Goal: Information Seeking & Learning: Learn about a topic

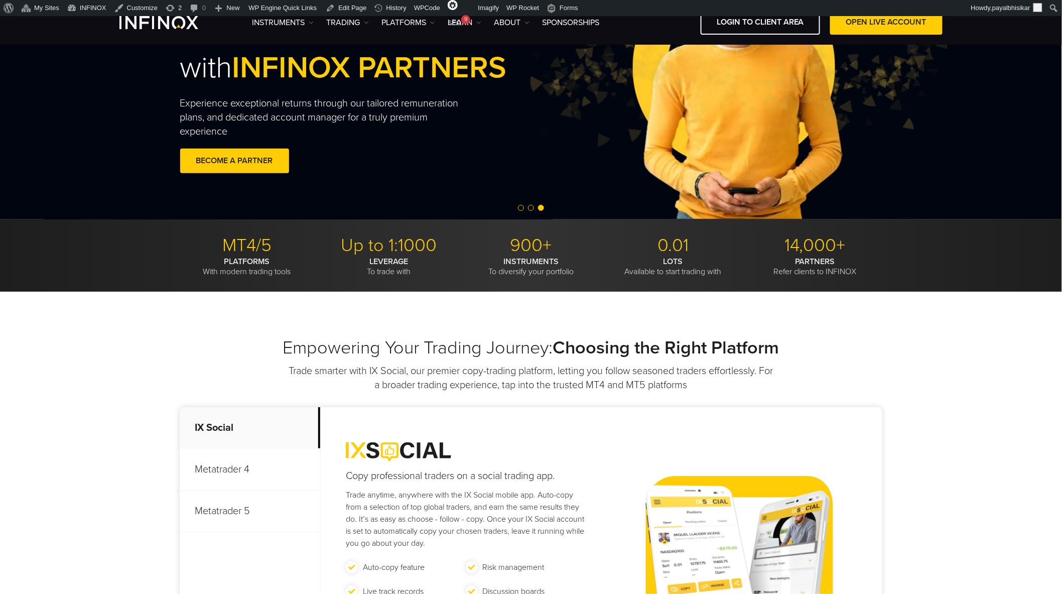
click at [249, 345] on h2 "Empowering Your Trading Journey: Choosing the Right Platform" at bounding box center [531, 348] width 703 height 22
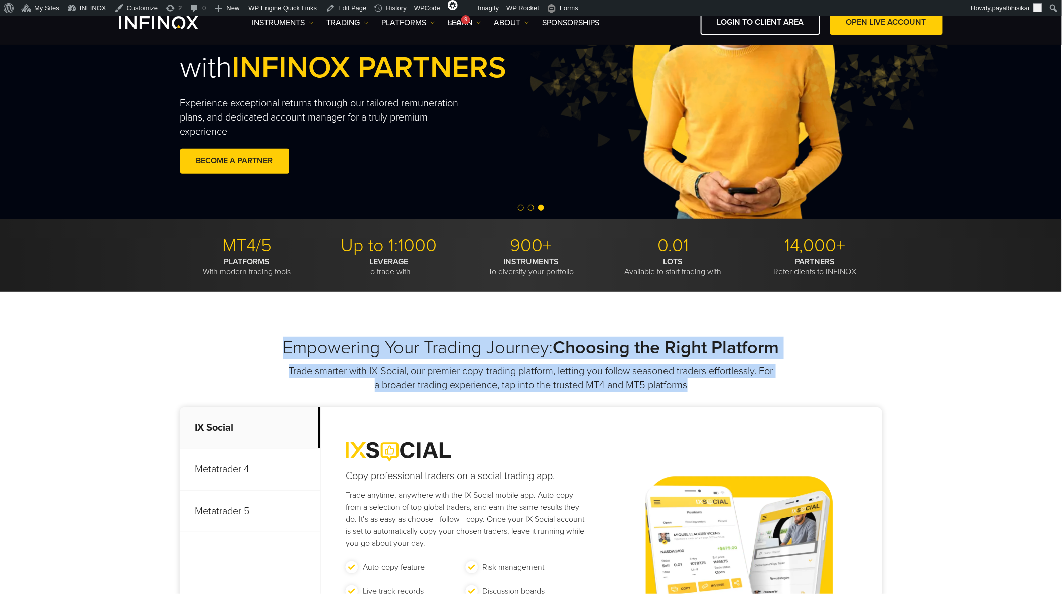
drag, startPoint x: 277, startPoint y: 342, endPoint x: 719, endPoint y: 388, distance: 445.1
click at [719, 388] on div "Empowering Your Trading Journey: Choosing the Right Platform Trade smarter with…" at bounding box center [531, 364] width 703 height 55
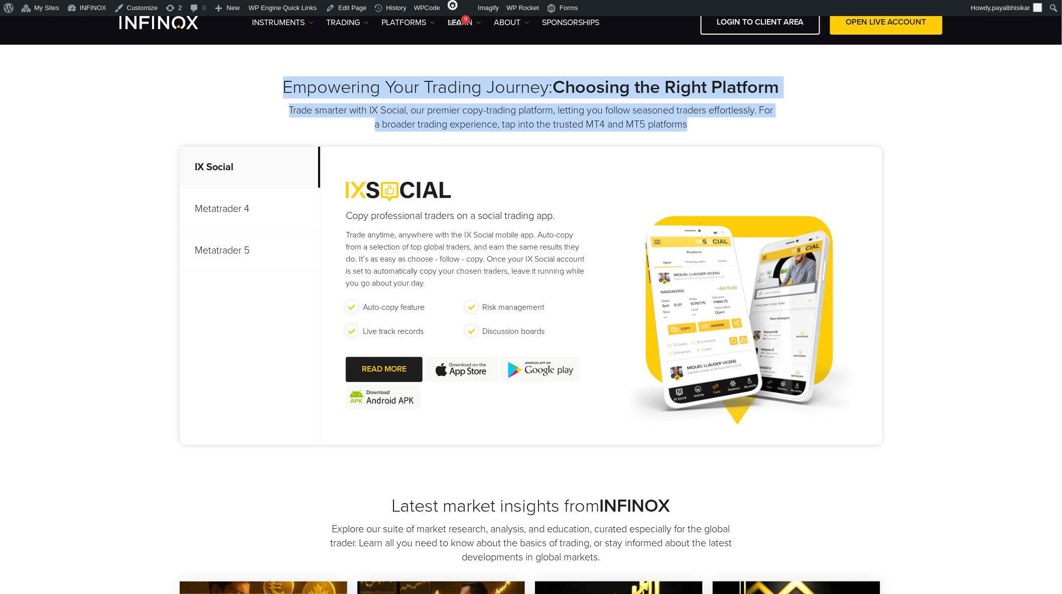
scroll to position [390, 0]
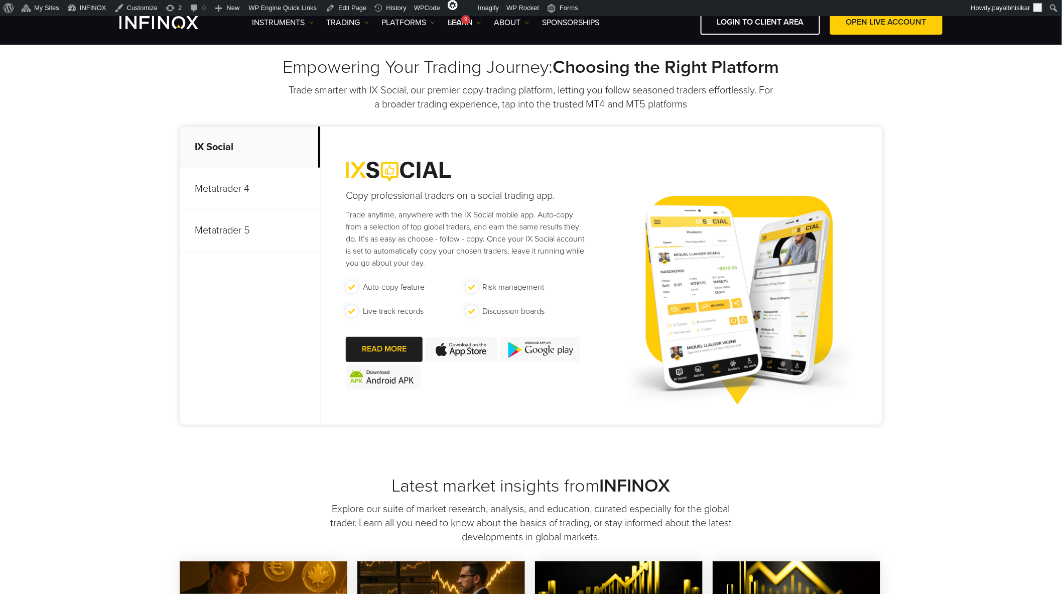
click at [100, 281] on div "Empowering Your Trading Journey: Choosing the Right Platform Trade smarter with…" at bounding box center [531, 243] width 1062 height 464
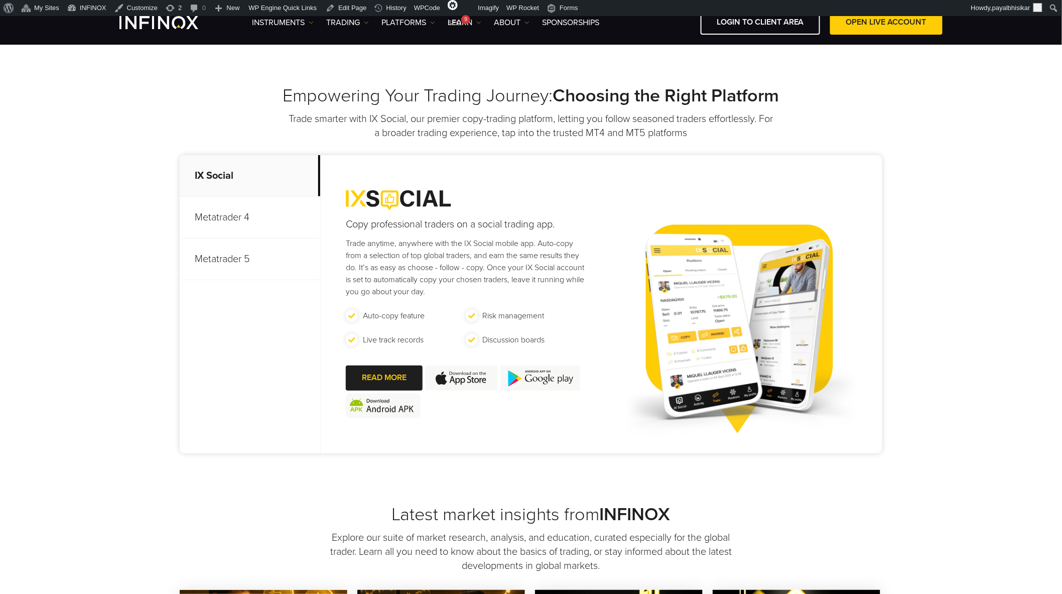
scroll to position [334, 0]
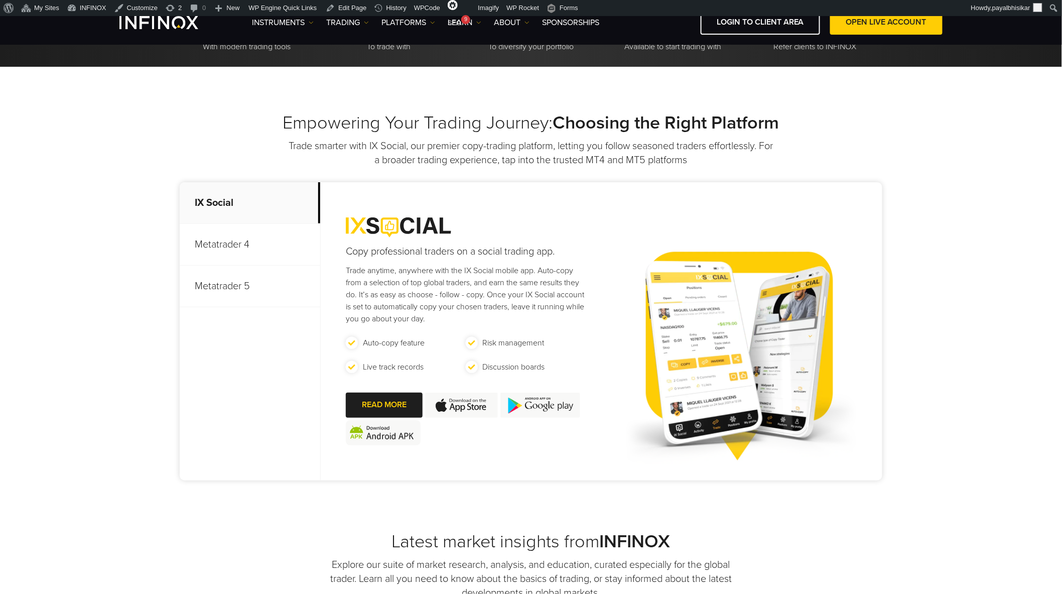
click at [327, 116] on h2 "Empowering Your Trading Journey: Choosing the Right Platform" at bounding box center [531, 123] width 703 height 22
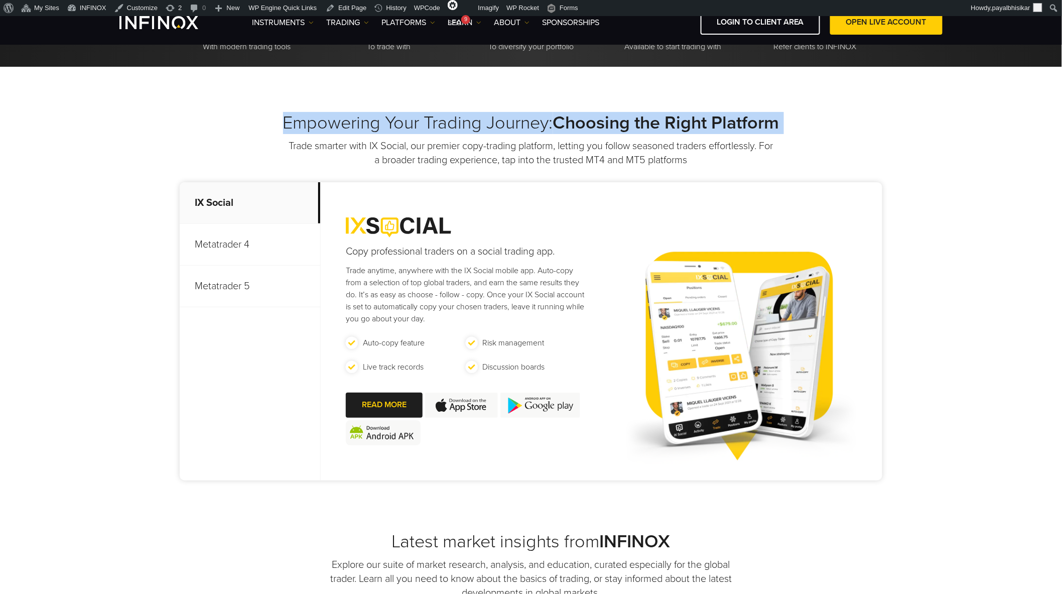
click at [327, 116] on h2 "Empowering Your Trading Journey: Choosing the Right Platform" at bounding box center [531, 123] width 703 height 22
click at [328, 124] on h2 "Empowering Your Trading Journey: Choosing the Right Platform" at bounding box center [531, 123] width 703 height 22
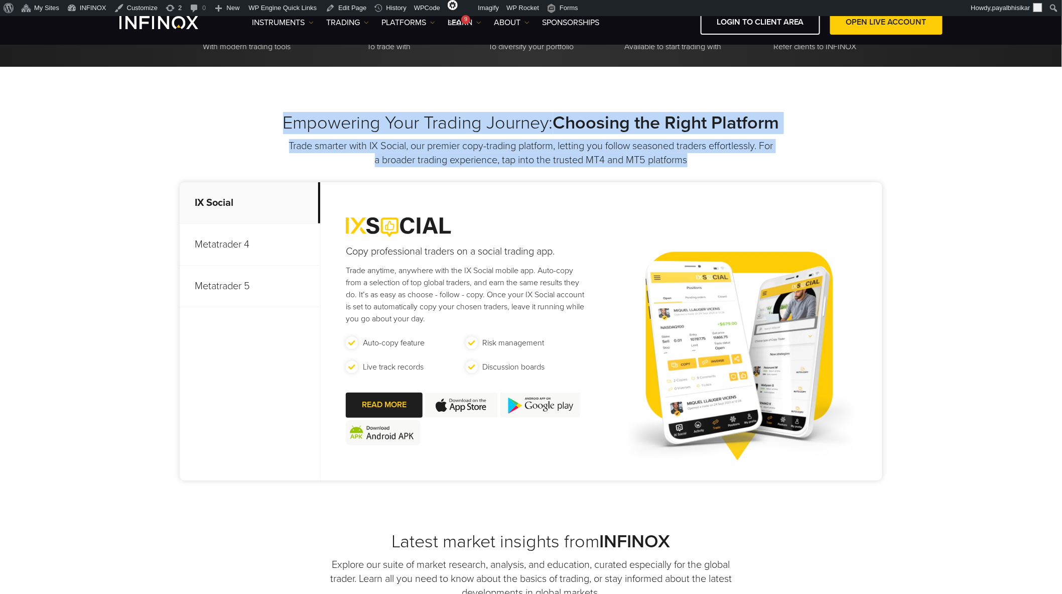
drag, startPoint x: 284, startPoint y: 116, endPoint x: 706, endPoint y: 161, distance: 424.5
click at [706, 161] on div "Empowering Your Trading Journey: Choosing the Right Platform Trade smarter with…" at bounding box center [531, 139] width 703 height 55
click at [706, 161] on p "Trade smarter with IX Social, our premier copy-trading platform, letting you fo…" at bounding box center [531, 153] width 487 height 28
drag, startPoint x: 280, startPoint y: 123, endPoint x: 701, endPoint y: 163, distance: 422.6
click at [701, 163] on div "Empowering Your Trading Journey: Choosing the Right Platform Trade smarter with…" at bounding box center [531, 139] width 703 height 55
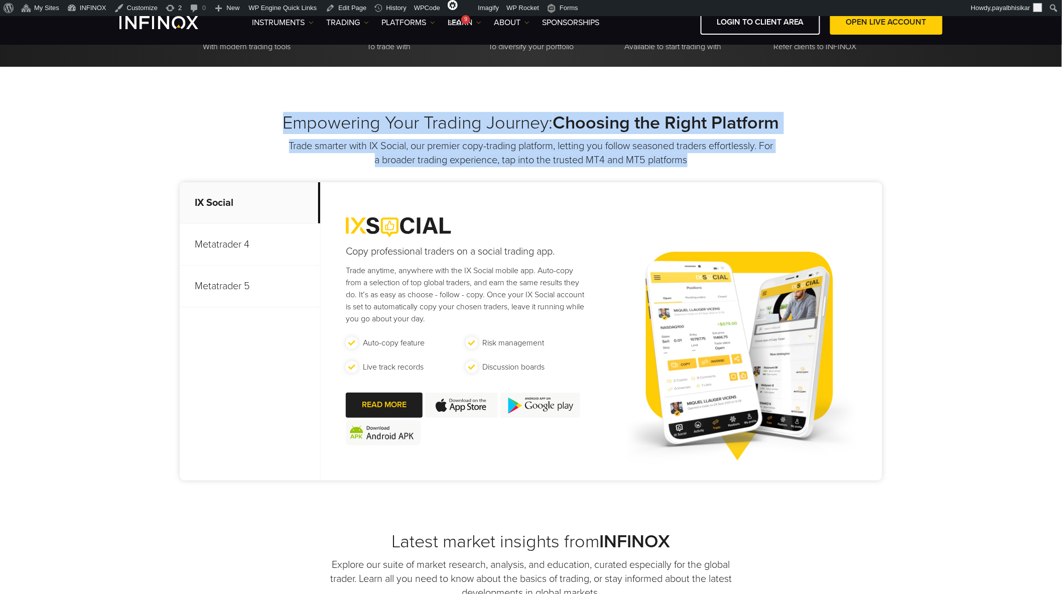
click at [724, 157] on p "Trade smarter with IX Social, our premier copy-trading platform, letting you fo…" at bounding box center [531, 153] width 487 height 28
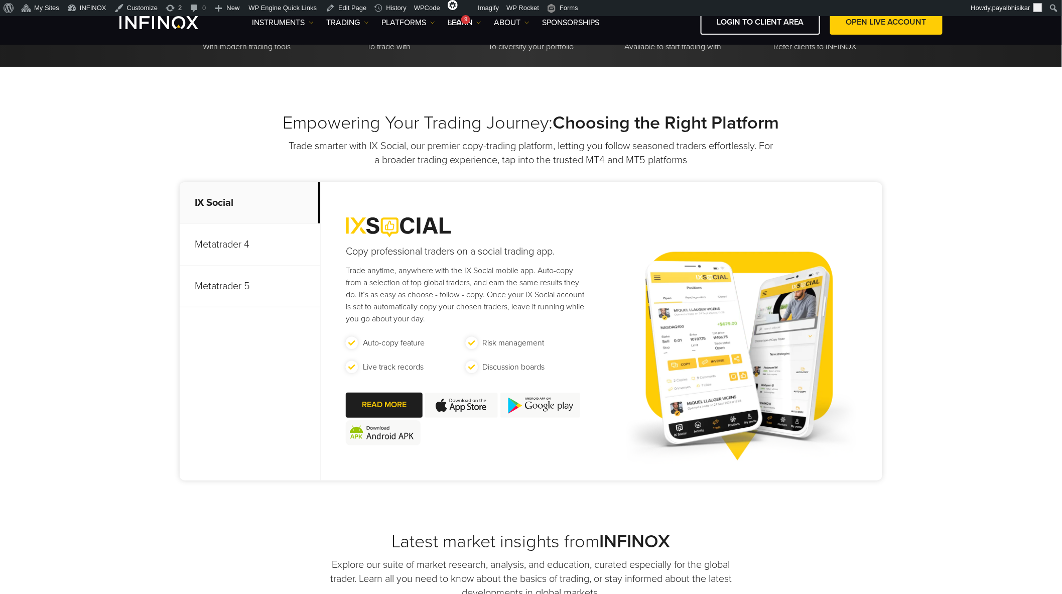
click at [840, 143] on div "Empowering Your Trading Journey: Choosing the Right Platform Trade smarter with…" at bounding box center [531, 139] width 703 height 55
click at [972, 246] on div "Empowering Your Trading Journey: Choosing the Right Platform Trade smarter with…" at bounding box center [531, 299] width 1062 height 464
click at [141, 482] on div "Empowering Your Trading Journey: Choosing the Right Platform Trade smarter with…" at bounding box center [531, 299] width 1062 height 464
click at [595, 299] on div "Copy professional traders on a social trading app. Trade anytime, anywhere with…" at bounding box center [602, 331] width 562 height 298
click at [940, 251] on div "Empowering Your Trading Journey: Choosing the Right Platform Trade smarter with…" at bounding box center [531, 299] width 1062 height 464
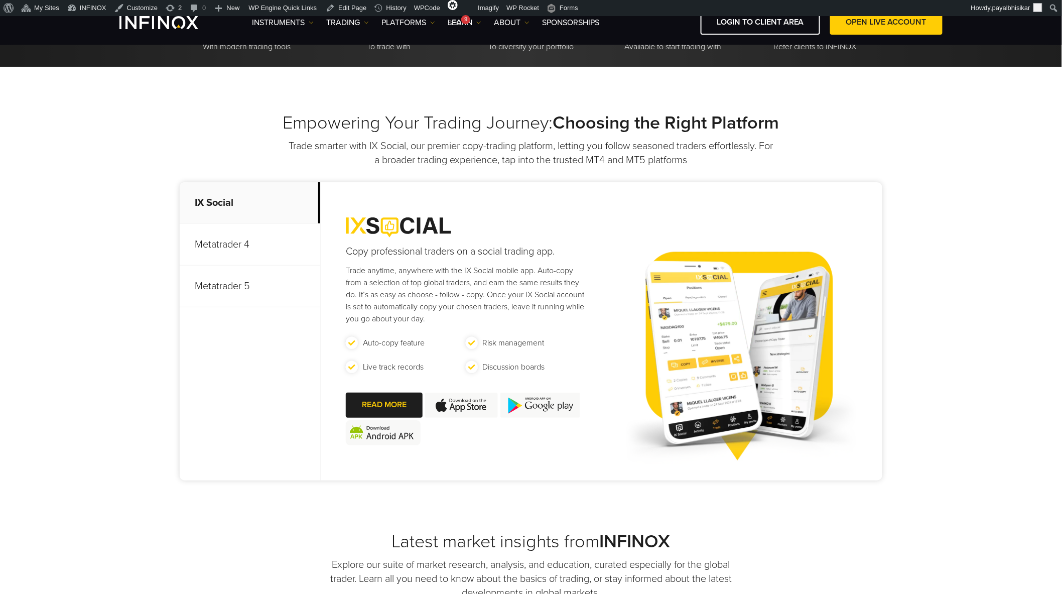
click at [998, 258] on div "Empowering Your Trading Journey: Choosing the Right Platform Trade smarter with…" at bounding box center [531, 299] width 1062 height 464
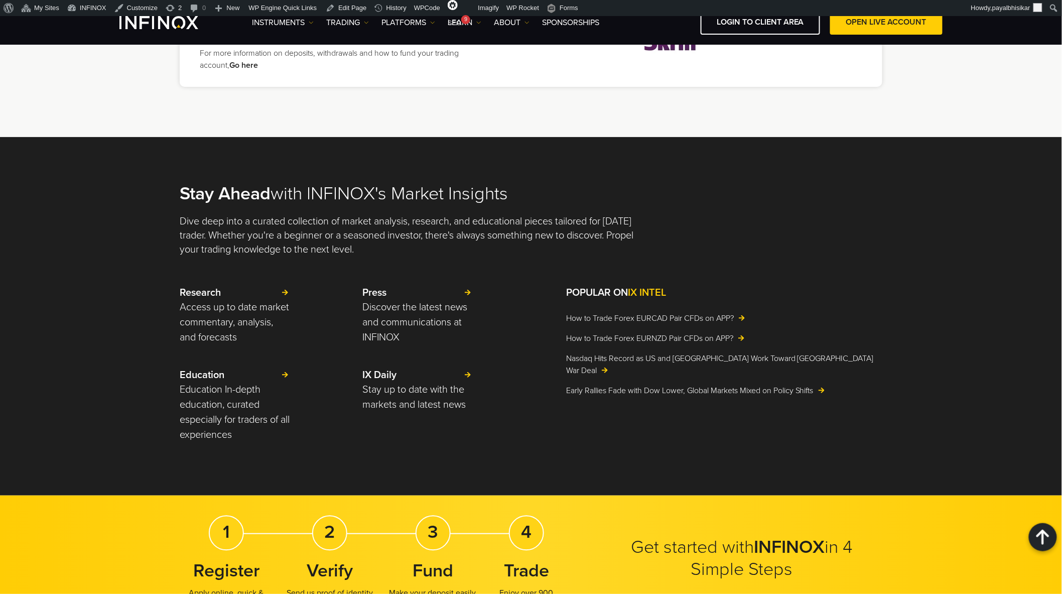
scroll to position [2176, 0]
